Goal: Learn about a topic: Learn about a topic

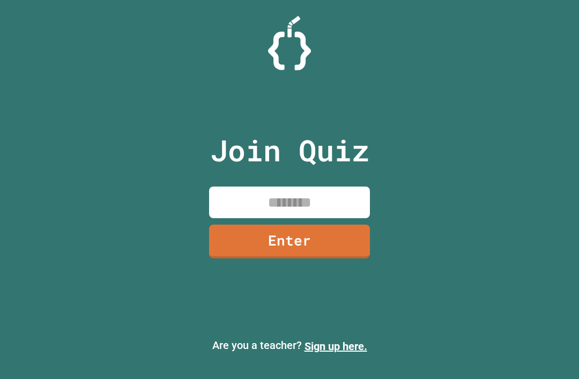
click at [343, 218] on input at bounding box center [289, 203] width 161 height 32
type input "********"
click at [366, 259] on link "Enter" at bounding box center [289, 242] width 161 height 34
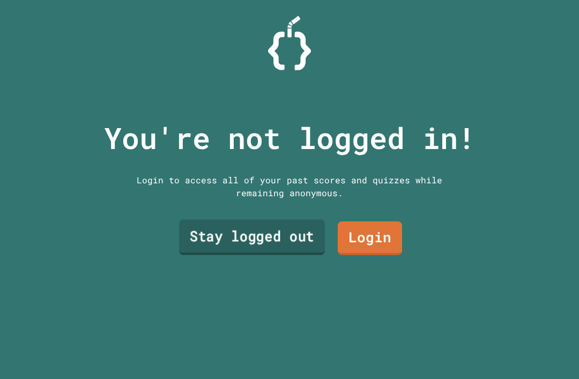
click at [308, 255] on link "Stay logged out" at bounding box center [252, 237] width 146 height 35
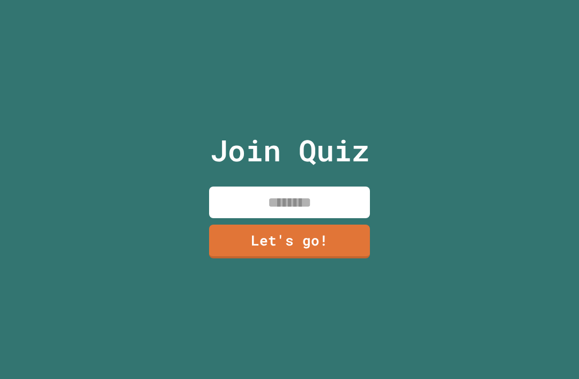
click at [315, 218] on input at bounding box center [289, 203] width 161 height 32
type input "*********"
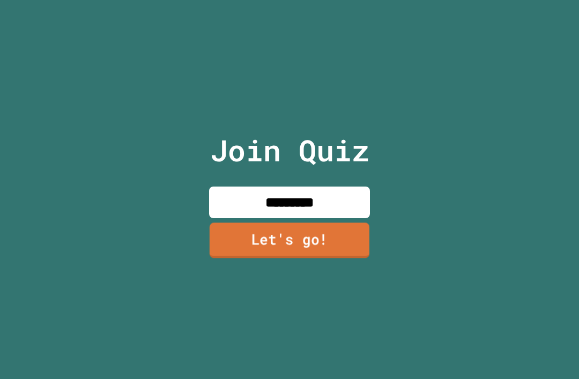
click at [316, 258] on link "Let's go!" at bounding box center [290, 240] width 160 height 35
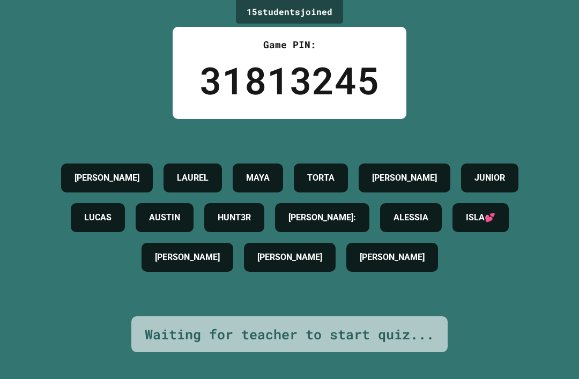
scroll to position [16, 0]
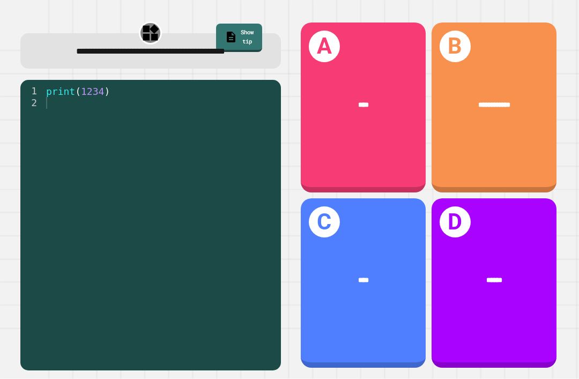
click at [374, 104] on div "****" at bounding box center [363, 105] width 97 height 11
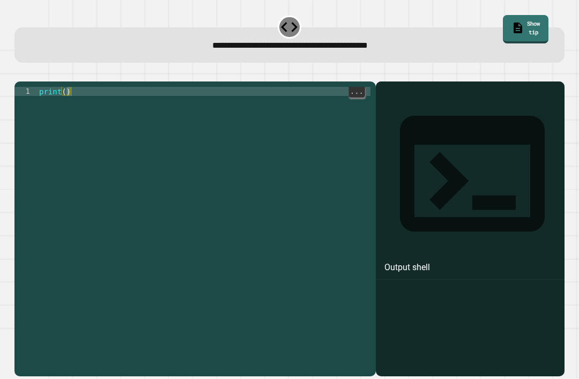
click at [62, 100] on div "print ( )" at bounding box center [204, 242] width 334 height 310
click at [56, 97] on div "print ( )" at bounding box center [204, 242] width 334 height 310
type textarea "**********"
click at [20, 73] on button "button" at bounding box center [20, 73] width 0 height 0
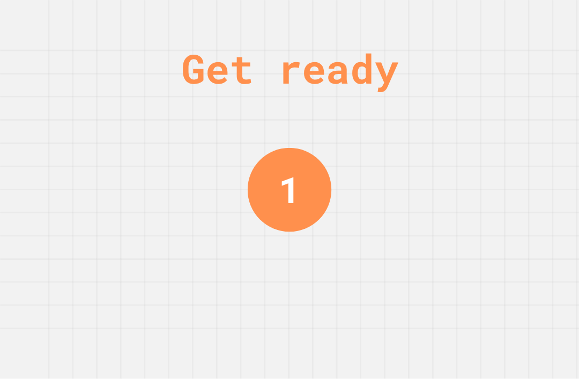
click at [10, 93] on div "Get ready 1" at bounding box center [289, 189] width 579 height 379
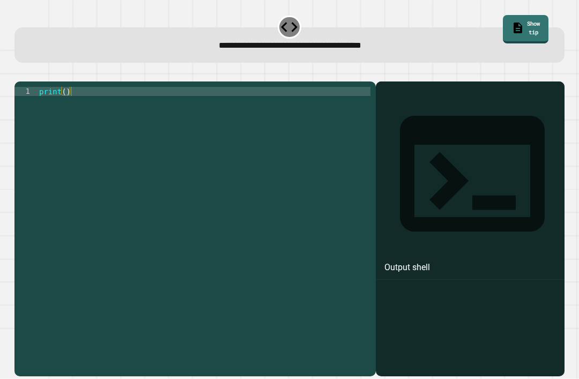
click at [65, 83] on div "1 print ( ) XXXXXXXXXXXXXXXXXXXXXXXXXXXXXXXXXXXXXXXXXXXXXXXXXXXXXXXXXXXXXXXXXXX…" at bounding box center [194, 229] width 361 height 295
click at [67, 87] on div "print ( )" at bounding box center [204, 242] width 334 height 310
type textarea "**********"
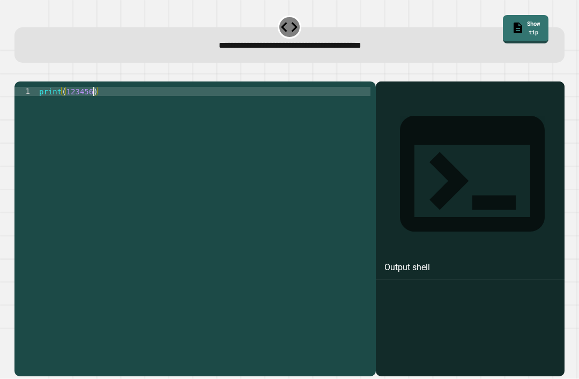
click at [20, 73] on icon "button" at bounding box center [20, 73] width 0 height 0
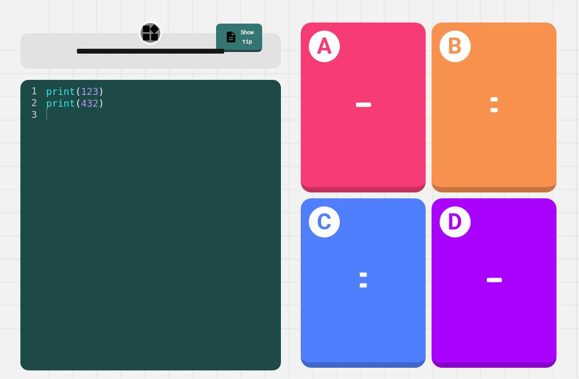
click at [506, 152] on div "B *** ***" at bounding box center [494, 108] width 125 height 170
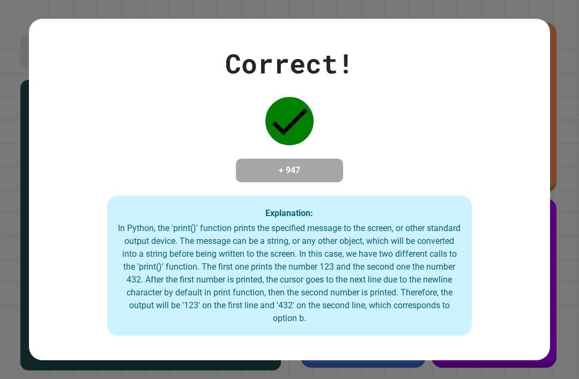
click at [552, 2] on div "Correct! + 947 Explanation: In Python, the 'print()' function prints the specif…" at bounding box center [289, 189] width 579 height 379
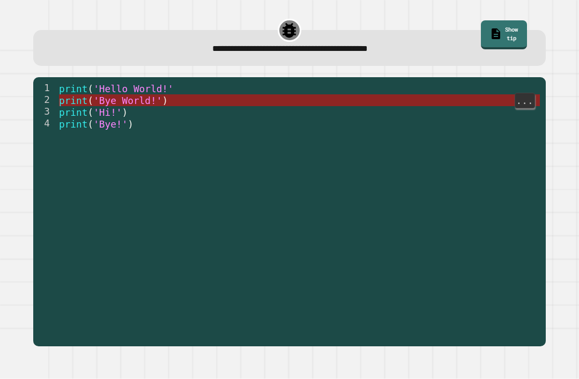
click at [116, 95] on span "'Bye World!'" at bounding box center [128, 100] width 69 height 11
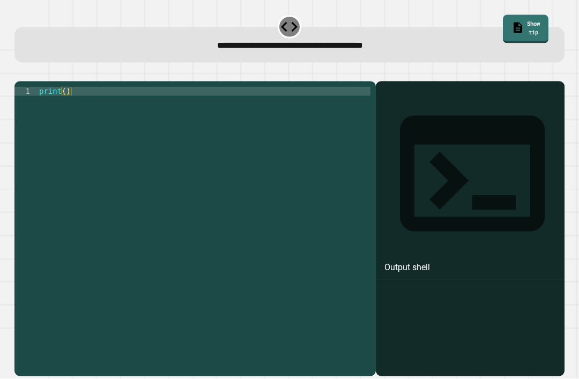
scroll to position [19, 0]
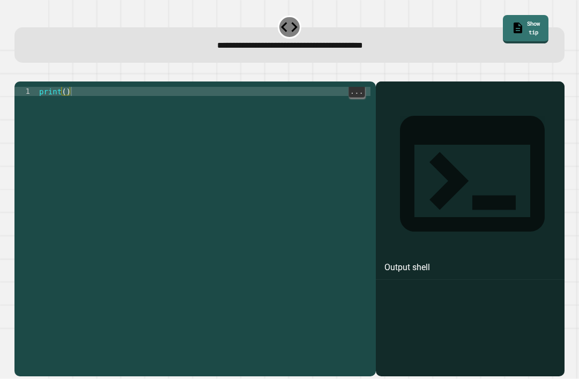
click at [58, 97] on div "print ( )" at bounding box center [204, 242] width 334 height 310
type textarea "**********"
click at [20, 73] on button "button" at bounding box center [20, 73] width 0 height 0
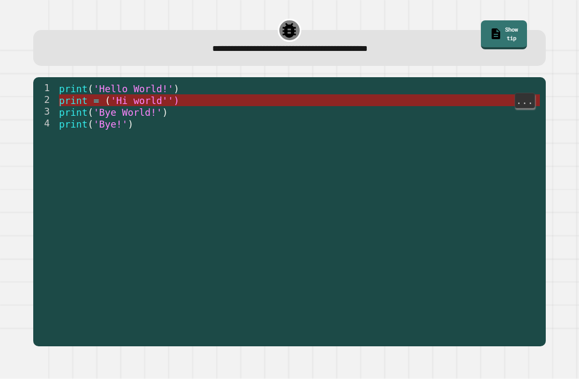
click at [169, 95] on span "'Hi world'')" at bounding box center [145, 100] width 69 height 11
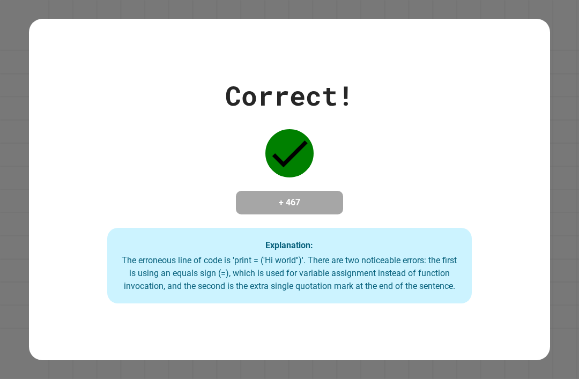
click at [527, 19] on div "Correct! + 467 Explanation: The erroneous line of code is 'print = ('Hi world''…" at bounding box center [289, 189] width 521 height 341
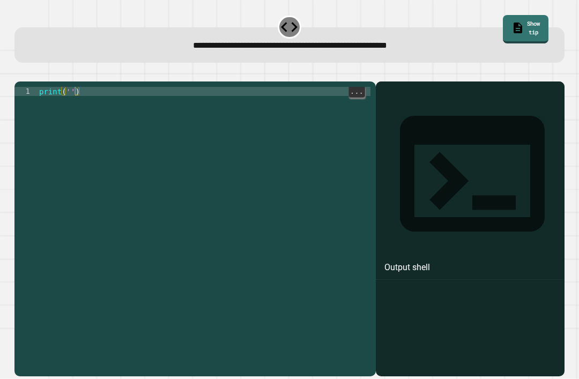
click at [70, 90] on div "print ( '' )" at bounding box center [204, 242] width 334 height 310
click at [20, 73] on icon "button" at bounding box center [20, 73] width 0 height 0
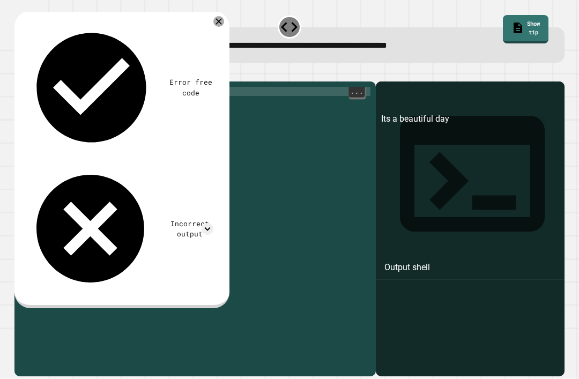
scroll to position [0, 0]
click at [20, 73] on button "button" at bounding box center [20, 73] width 0 height 0
click at [217, 19] on div at bounding box center [218, 21] width 11 height 11
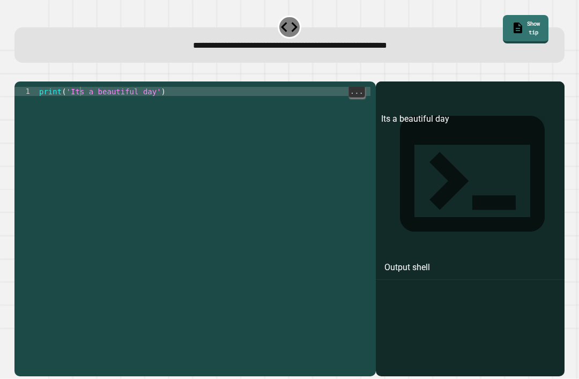
click at [20, 73] on button "button" at bounding box center [20, 73] width 0 height 0
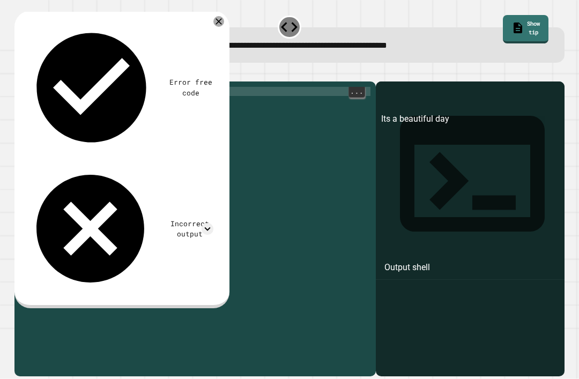
click at [215, 25] on div at bounding box center [218, 21] width 11 height 11
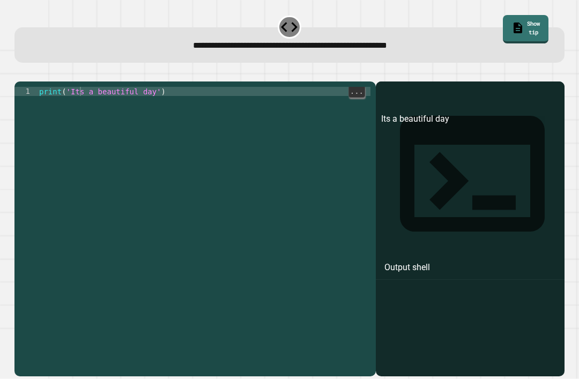
click at [90, 105] on div "print ( 'Its a beautiful day' )" at bounding box center [204, 242] width 334 height 310
click at [151, 109] on div "print ( 'Its a beautiful day' )" at bounding box center [204, 242] width 334 height 310
click at [154, 107] on div "print ( 'Its a beautiful day' )" at bounding box center [204, 242] width 334 height 310
click at [83, 112] on div "print ( 'Its a beautiful day' )" at bounding box center [204, 242] width 334 height 310
click at [80, 108] on div "print ( 'Its a beautiful day' )" at bounding box center [204, 242] width 334 height 310
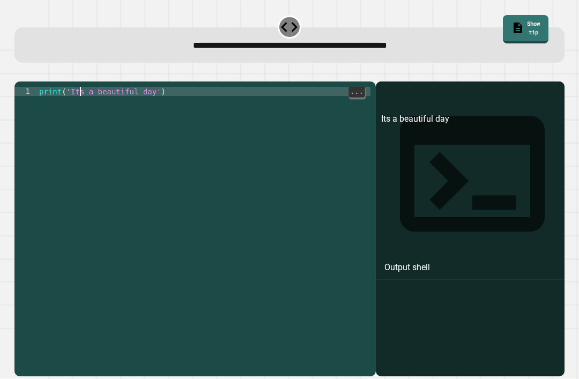
scroll to position [0, 3]
click at [78, 107] on div "print ( 'It' s a beautiful day ')" at bounding box center [204, 242] width 334 height 310
click at [20, 73] on button "button" at bounding box center [20, 73] width 0 height 0
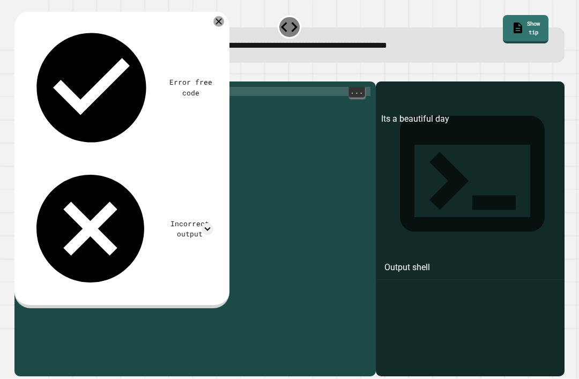
click at [146, 118] on div "print ( 'Its a beautiful day' )" at bounding box center [204, 242] width 334 height 310
click at [164, 108] on div "print ( 'Its a beautiful day' )" at bounding box center [204, 242] width 334 height 310
type textarea "**********"
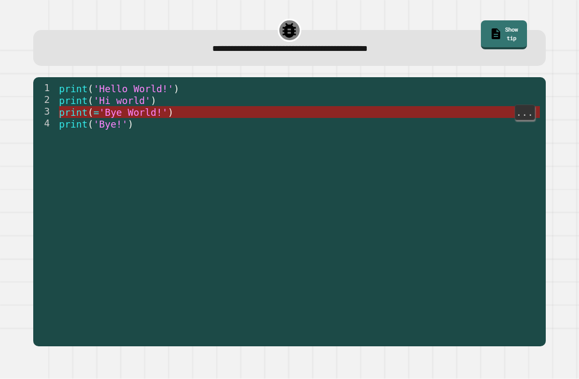
click at [77, 113] on span "print" at bounding box center [73, 112] width 28 height 11
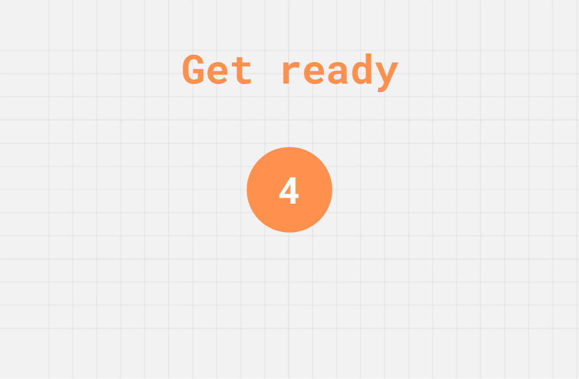
click at [276, 215] on div "4" at bounding box center [290, 190] width 86 height 86
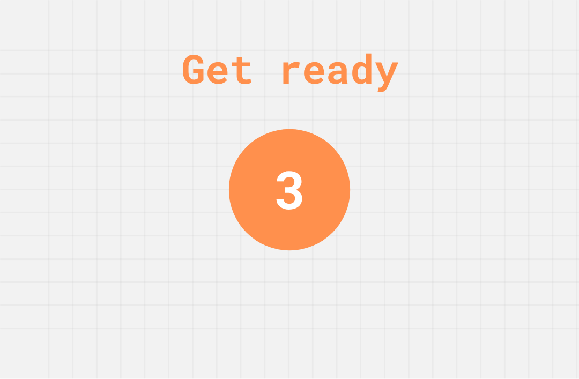
click at [284, 211] on div "3" at bounding box center [290, 189] width 32 height 79
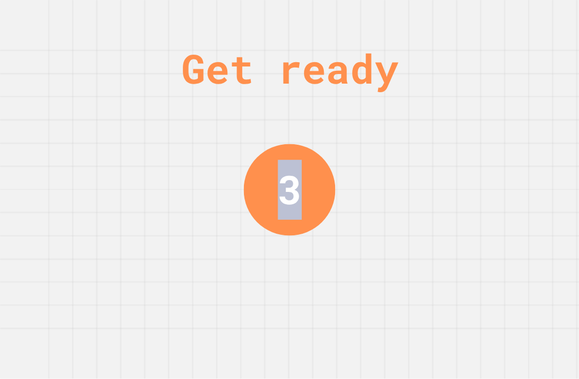
click at [284, 211] on div "3" at bounding box center [290, 190] width 24 height 60
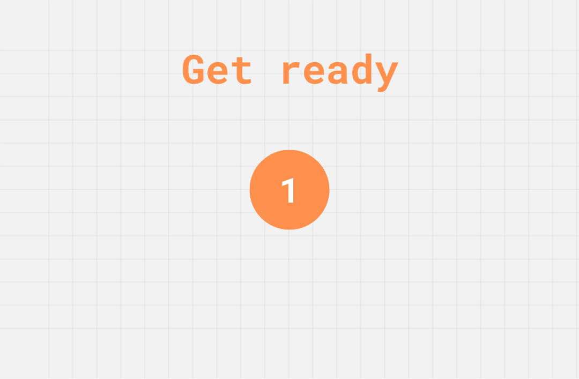
click at [308, 230] on div "1" at bounding box center [289, 190] width 80 height 80
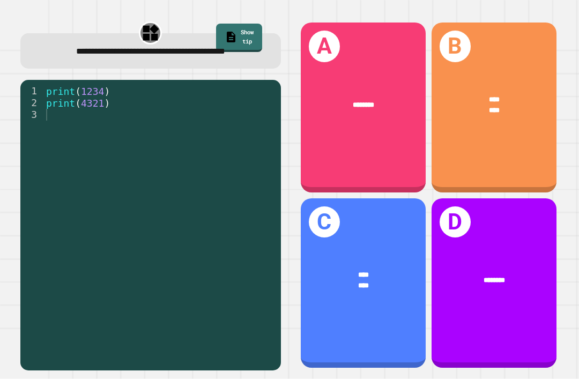
click at [522, 105] on div "****" at bounding box center [494, 99] width 97 height 11
